Goal: Download file/media

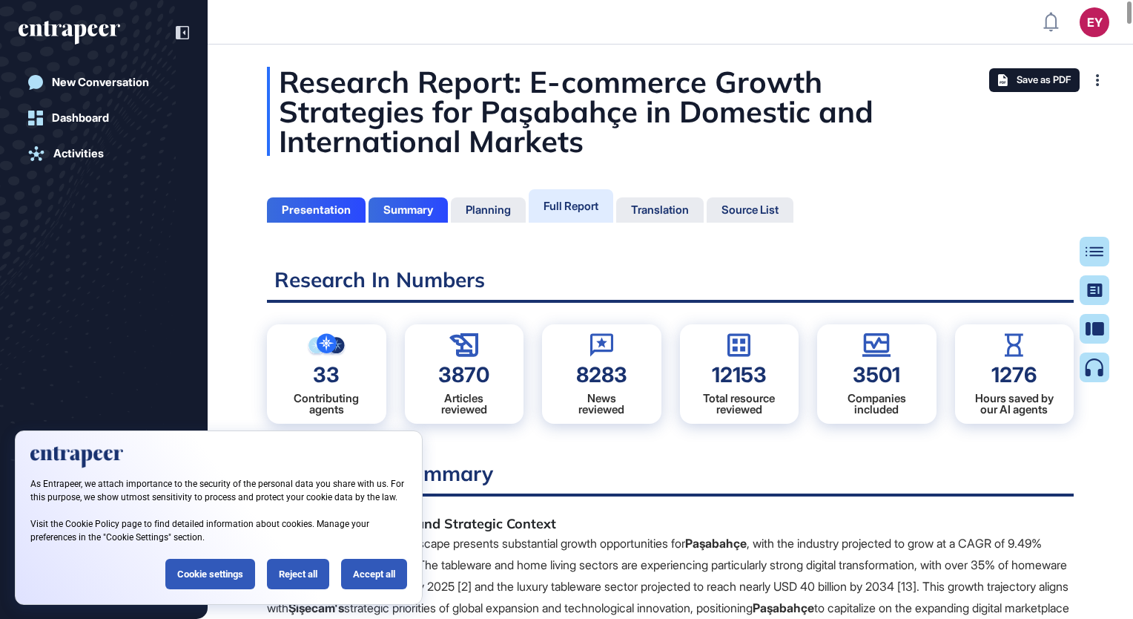
scroll to position [544, 4]
click at [1040, 76] on span "Save as PDF" at bounding box center [1044, 80] width 54 height 12
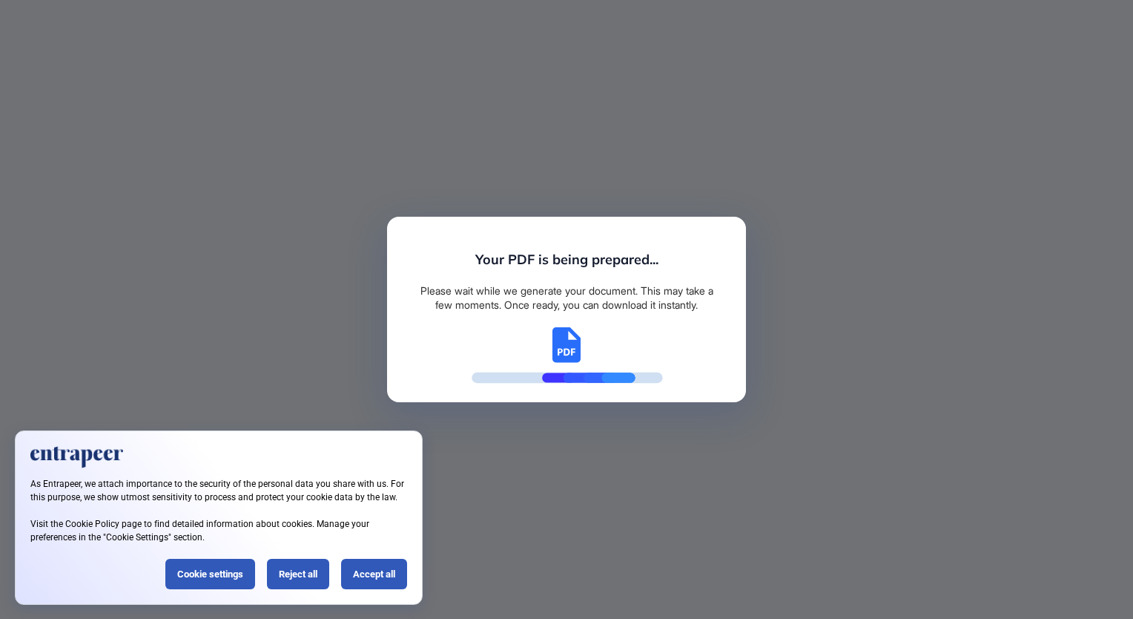
scroll to position [7, 0]
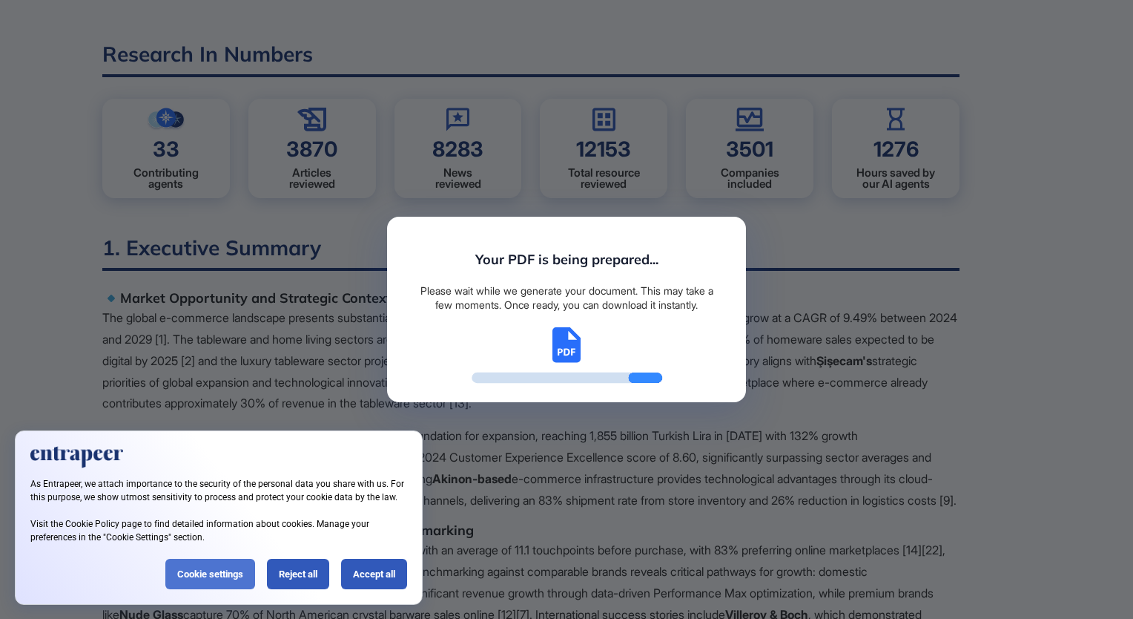
click at [226, 583] on div "Cookie settings" at bounding box center [210, 573] width 90 height 30
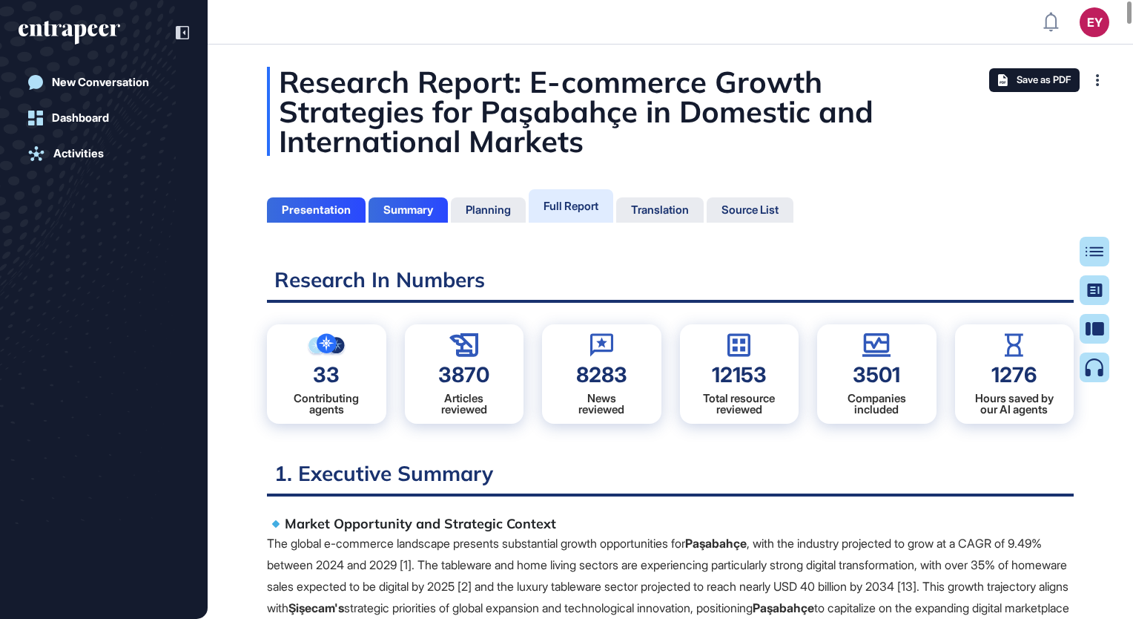
scroll to position [544, 4]
click at [1047, 86] on div "Save as PDF" at bounding box center [1034, 80] width 90 height 24
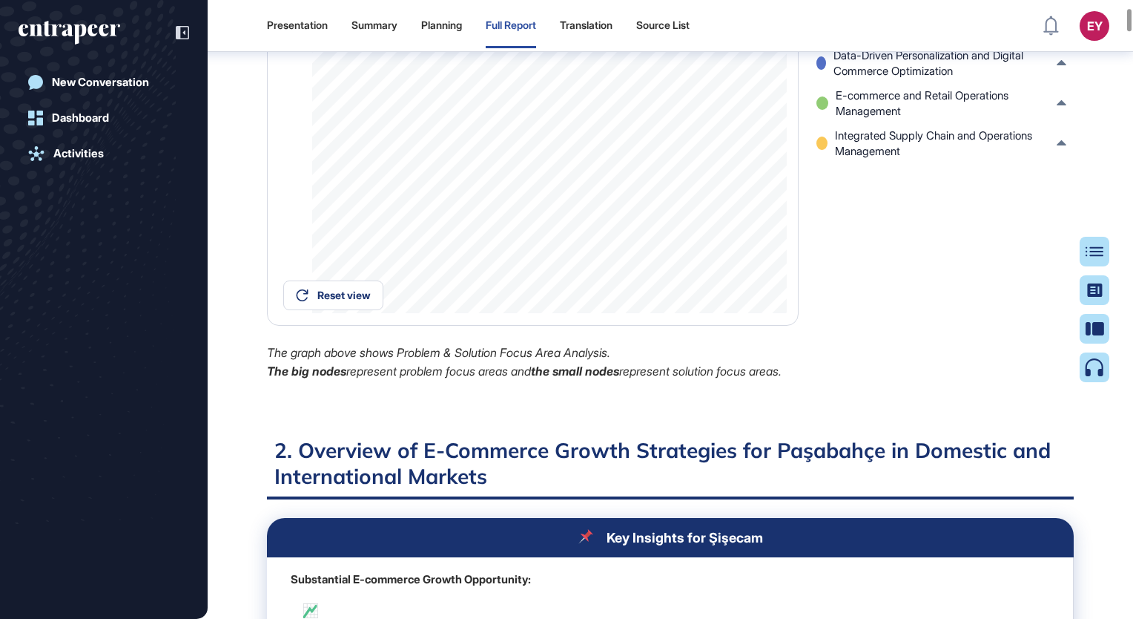
scroll to position [2566, 0]
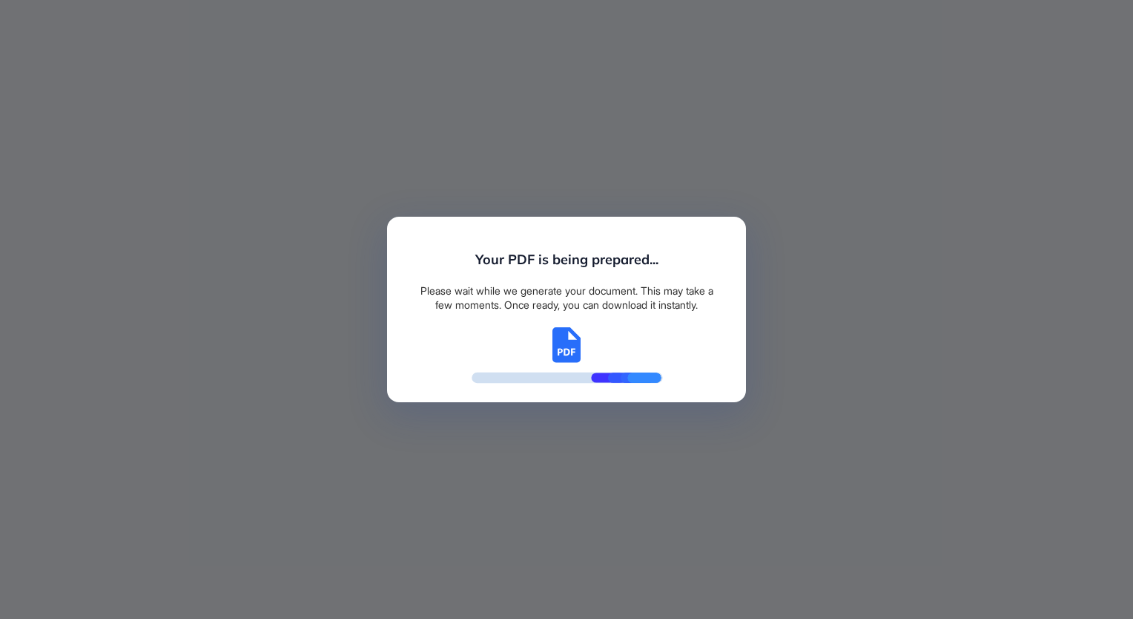
scroll to position [544, 4]
